Goal: Check status: Check status

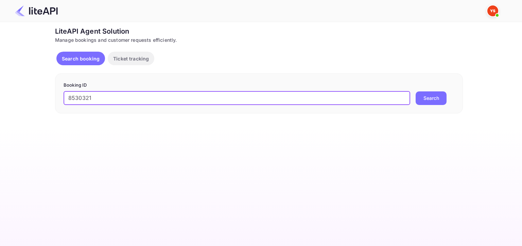
type input "8530321"
click at [416, 91] on button "Search" at bounding box center [431, 98] width 31 height 14
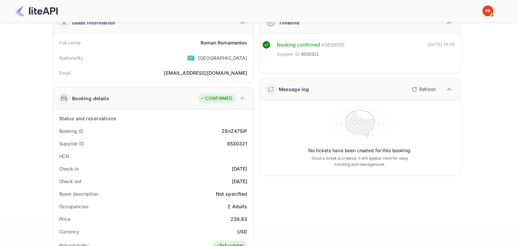
scroll to position [102, 0]
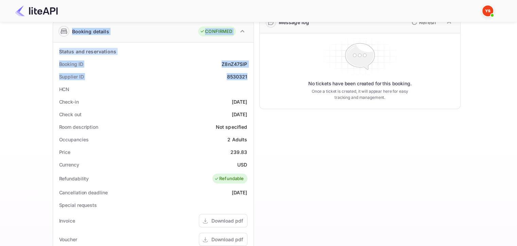
drag, startPoint x: 226, startPoint y: 79, endPoint x: 248, endPoint y: 79, distance: 22.5
click at [181, 80] on div "Supplier ID 8530321" at bounding box center [153, 76] width 195 height 13
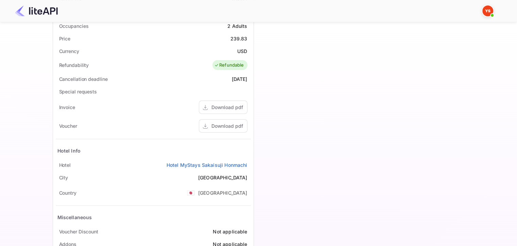
scroll to position [204, 0]
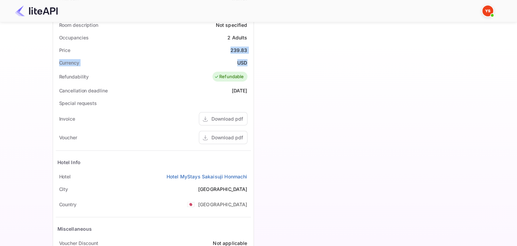
drag, startPoint x: 232, startPoint y: 50, endPoint x: 247, endPoint y: 62, distance: 19.9
click at [247, 62] on div "Status and reservations Booking ID Z8nZ47SlP Supplier ID 8530321 HCN Check-in […" at bounding box center [153, 109] width 195 height 332
click at [244, 49] on div "239.83" at bounding box center [239, 50] width 17 height 7
drag, startPoint x: 234, startPoint y: 49, endPoint x: 248, endPoint y: 50, distance: 14.3
click at [248, 50] on div "Price 239.83" at bounding box center [153, 50] width 195 height 13
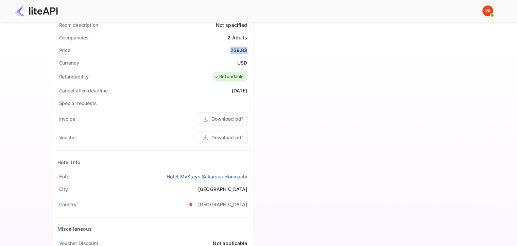
copy div "239.83"
